Goal: Find specific page/section: Find specific page/section

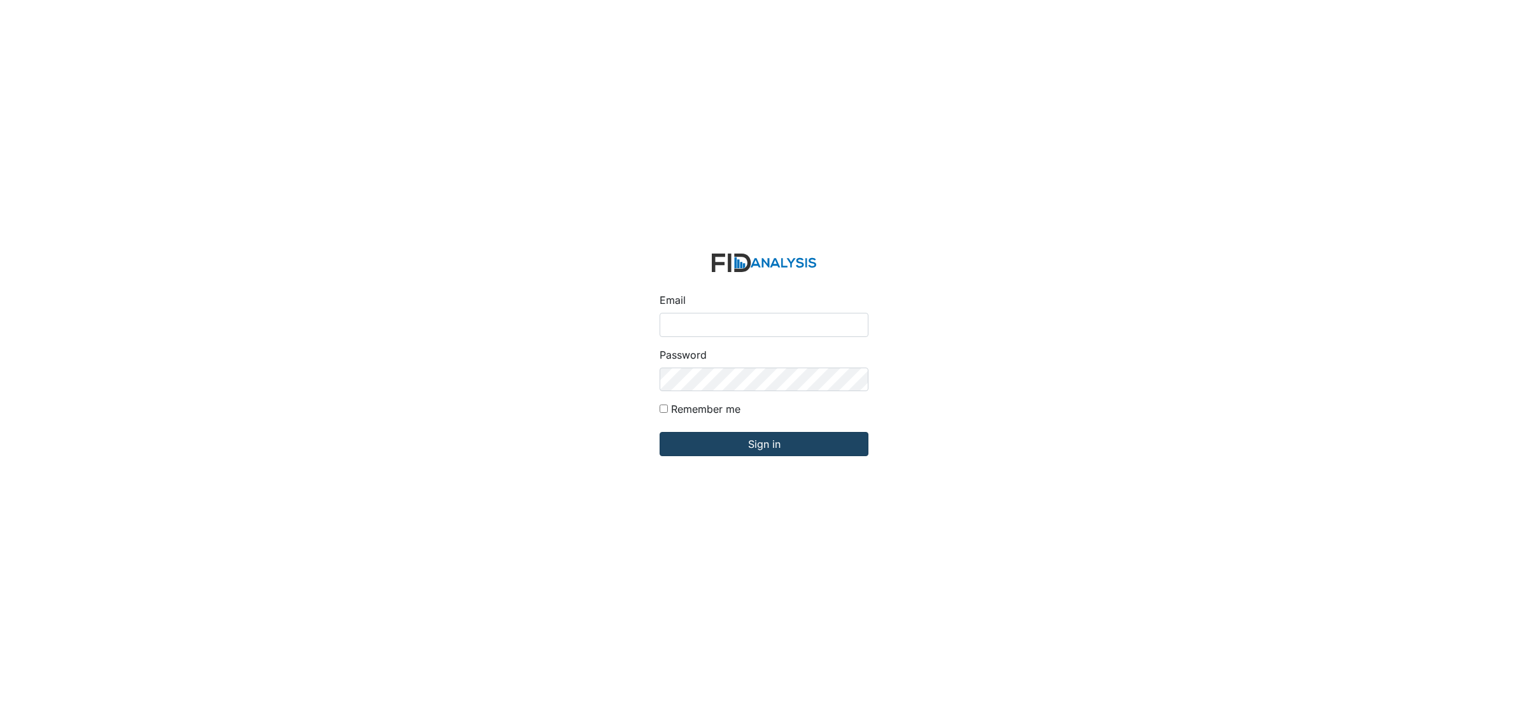
type input "[EMAIL_ADDRESS][DOMAIN_NAME]"
click at [762, 445] on input "Sign in" at bounding box center [764, 444] width 209 height 24
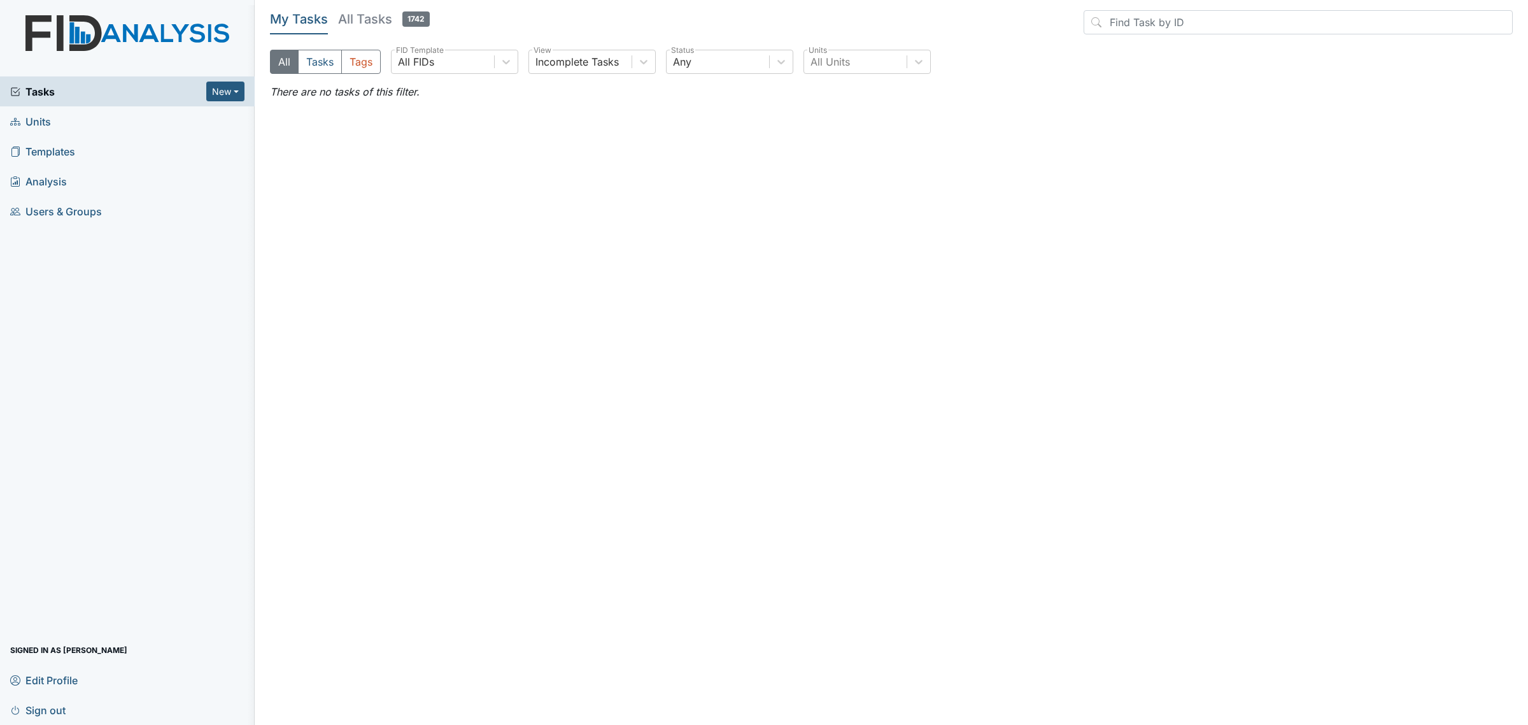
click at [33, 122] on span "Units" at bounding box center [30, 121] width 41 height 20
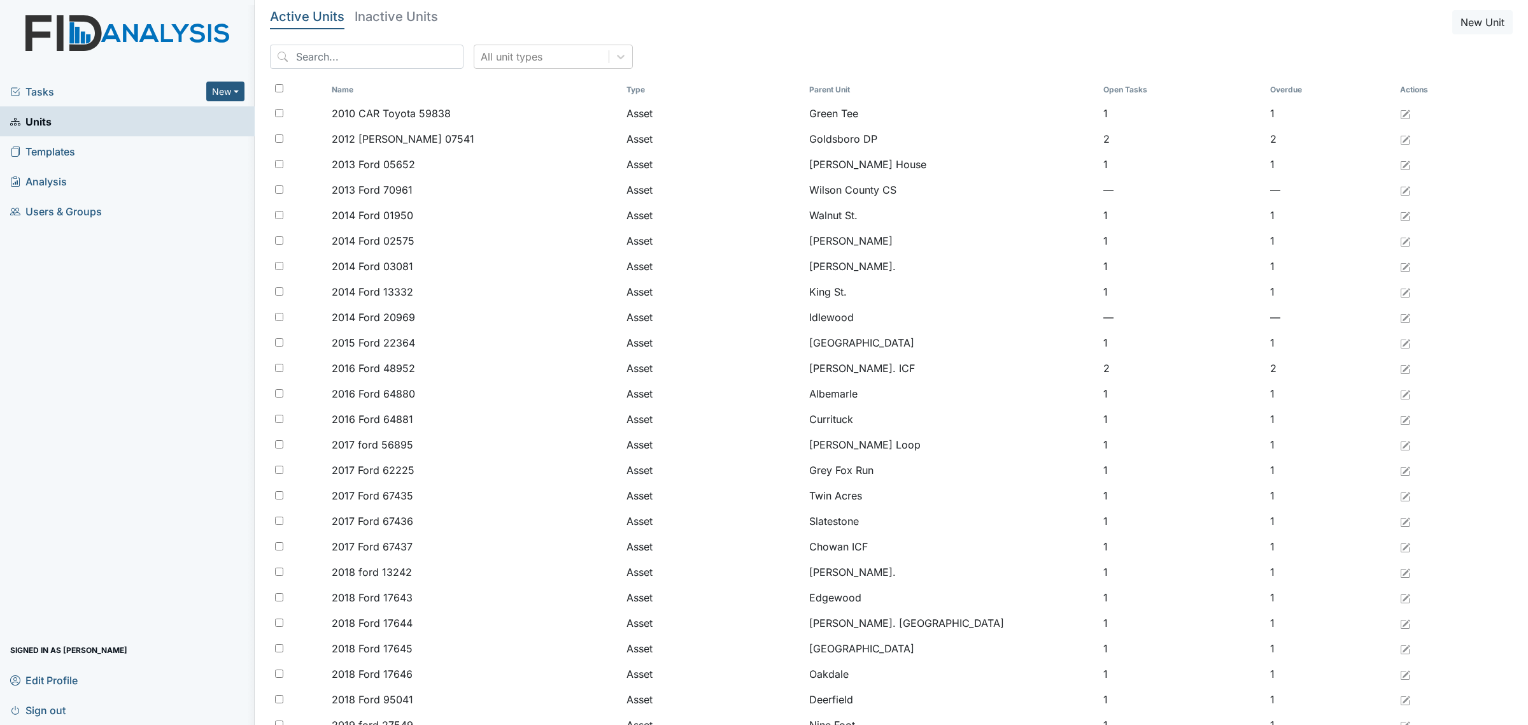
click at [358, 74] on div "All unit types" at bounding box center [891, 62] width 1243 height 34
click at [347, 64] on input "search" at bounding box center [367, 57] width 194 height 24
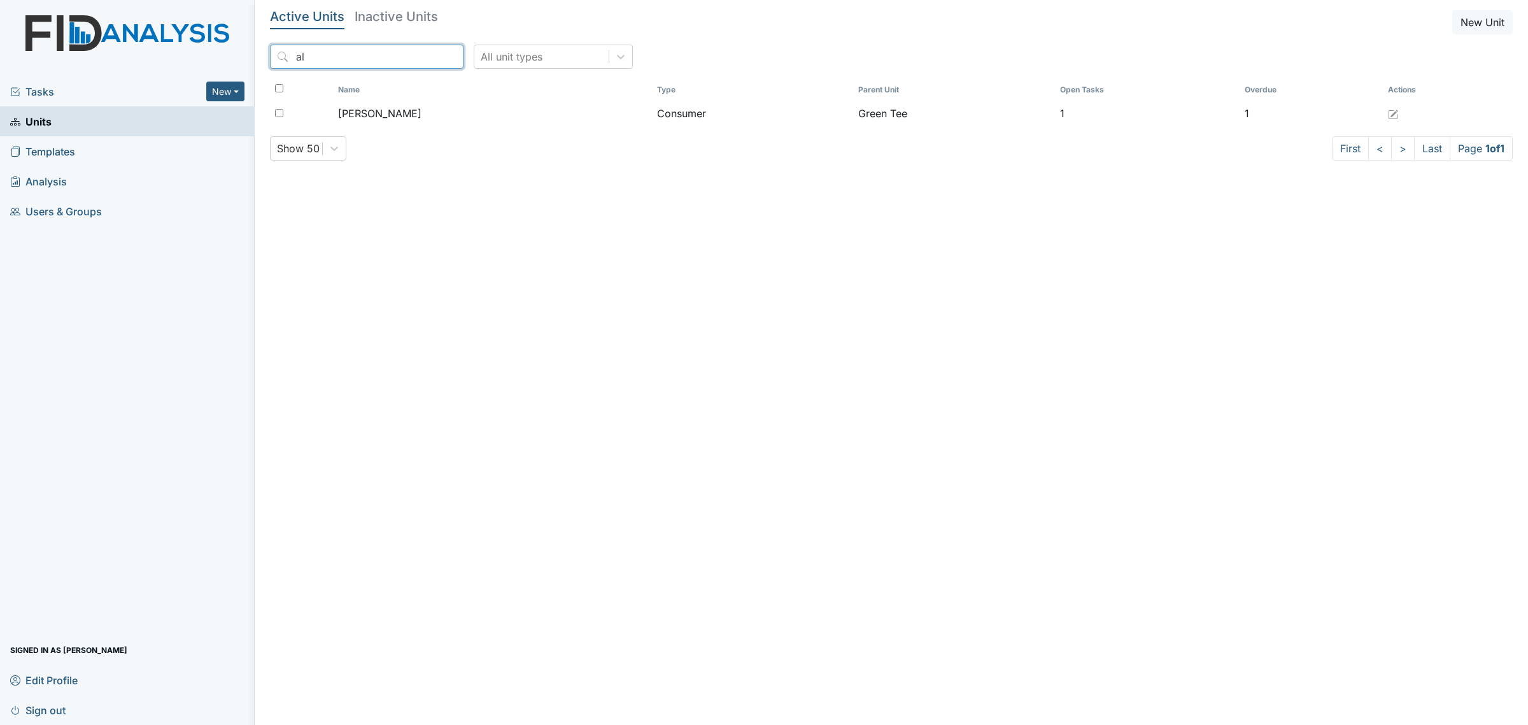
type input "a"
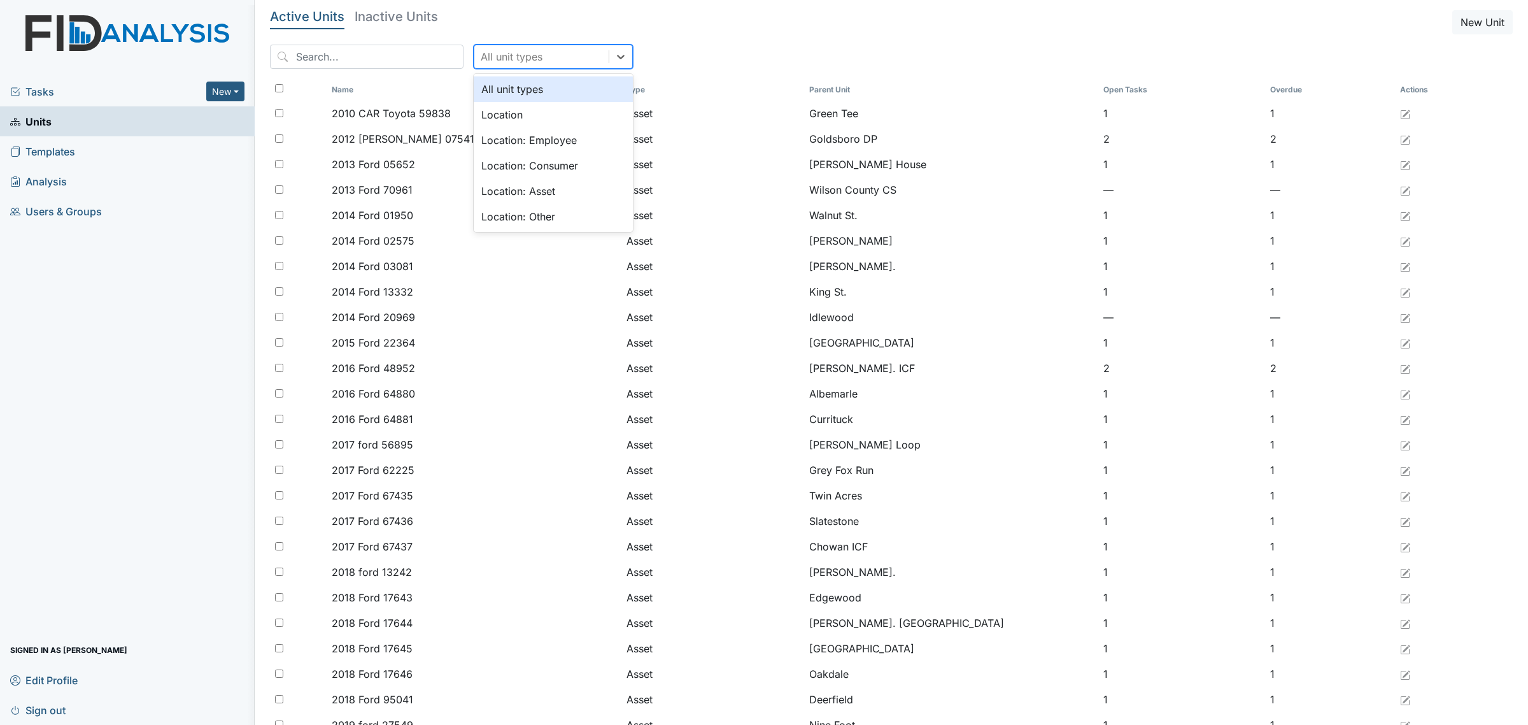
click at [520, 59] on div "All unit types" at bounding box center [541, 56] width 134 height 23
click at [538, 163] on div "Location: Consumer" at bounding box center [553, 165] width 159 height 25
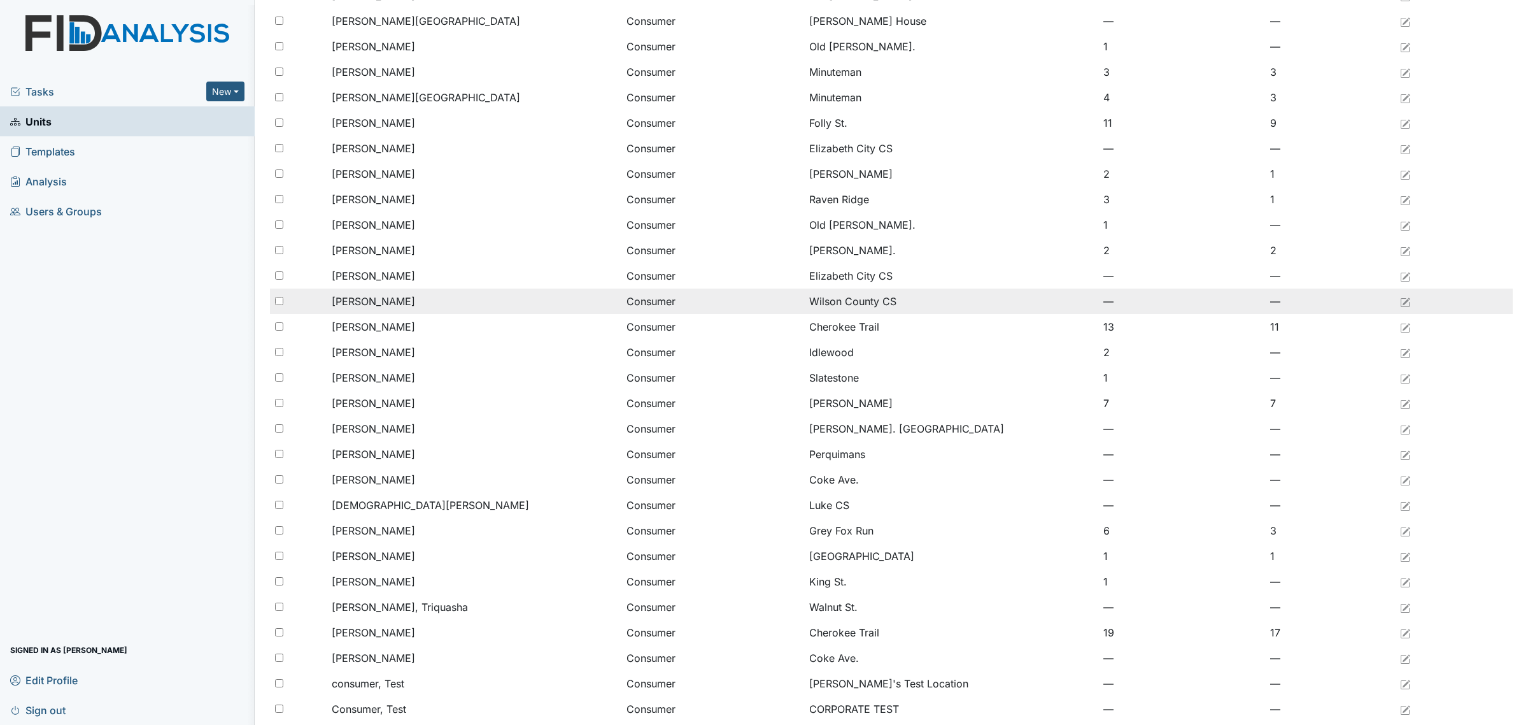
scroll to position [705, 0]
